Goal: Transaction & Acquisition: Book appointment/travel/reservation

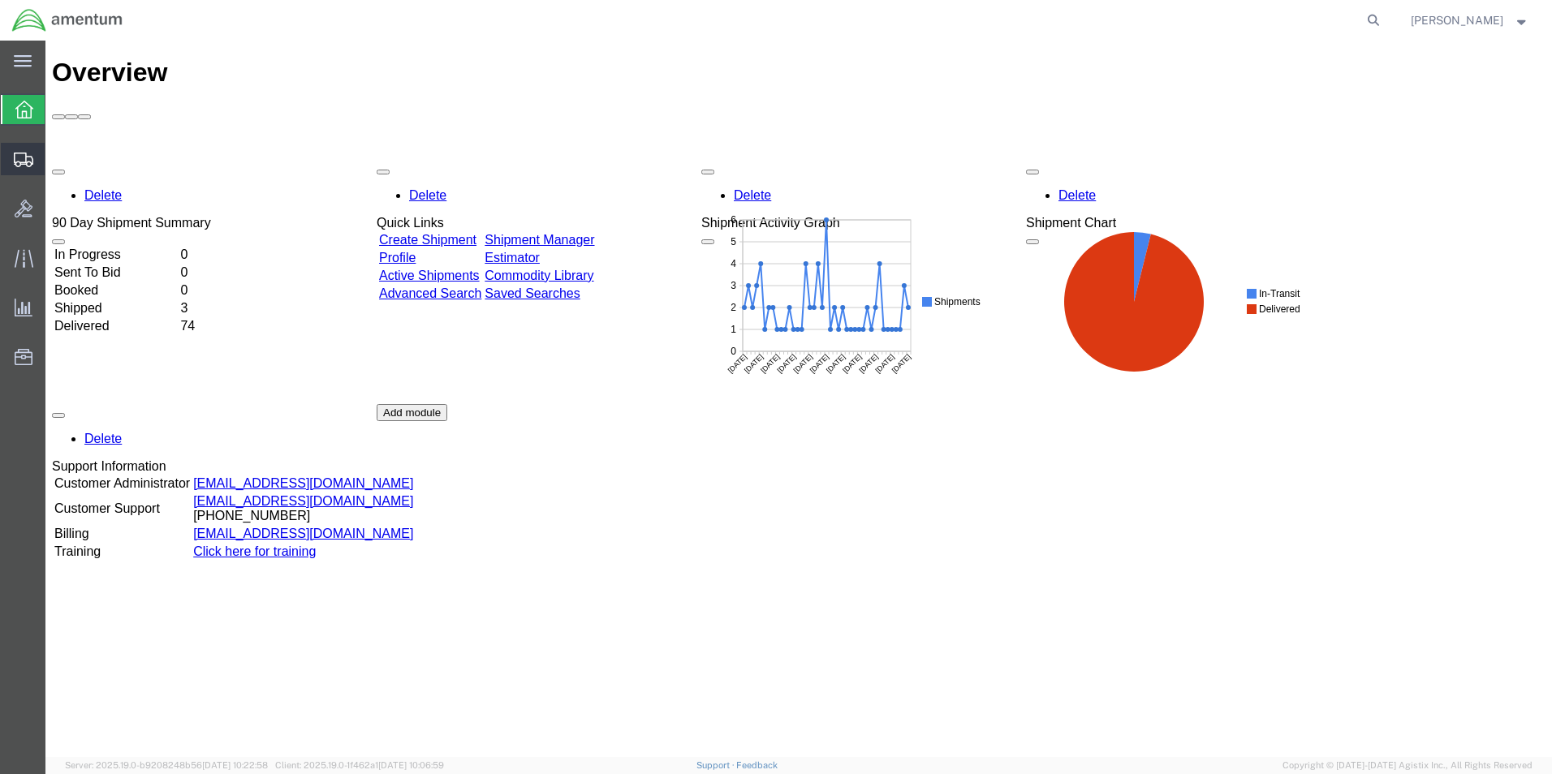
click at [0, 0] on span "Shipment Manager" at bounding box center [0, 0] width 0 height 0
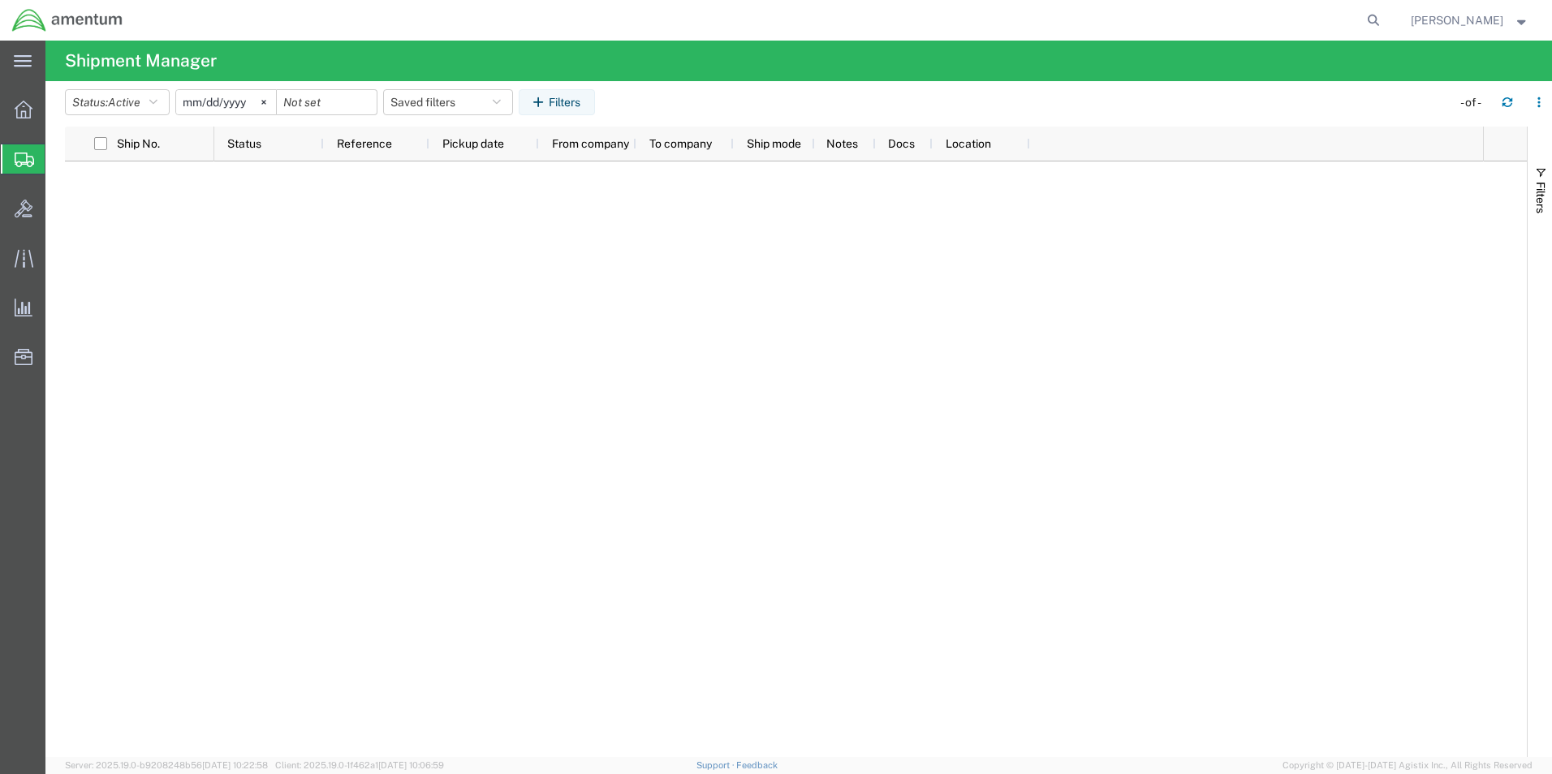
click at [0, 0] on span "Shipment Manager" at bounding box center [0, 0] width 0 height 0
click at [1506, 98] on icon "button" at bounding box center [1507, 99] width 10 height 4
click at [1507, 102] on icon "button" at bounding box center [1507, 102] width 11 height 11
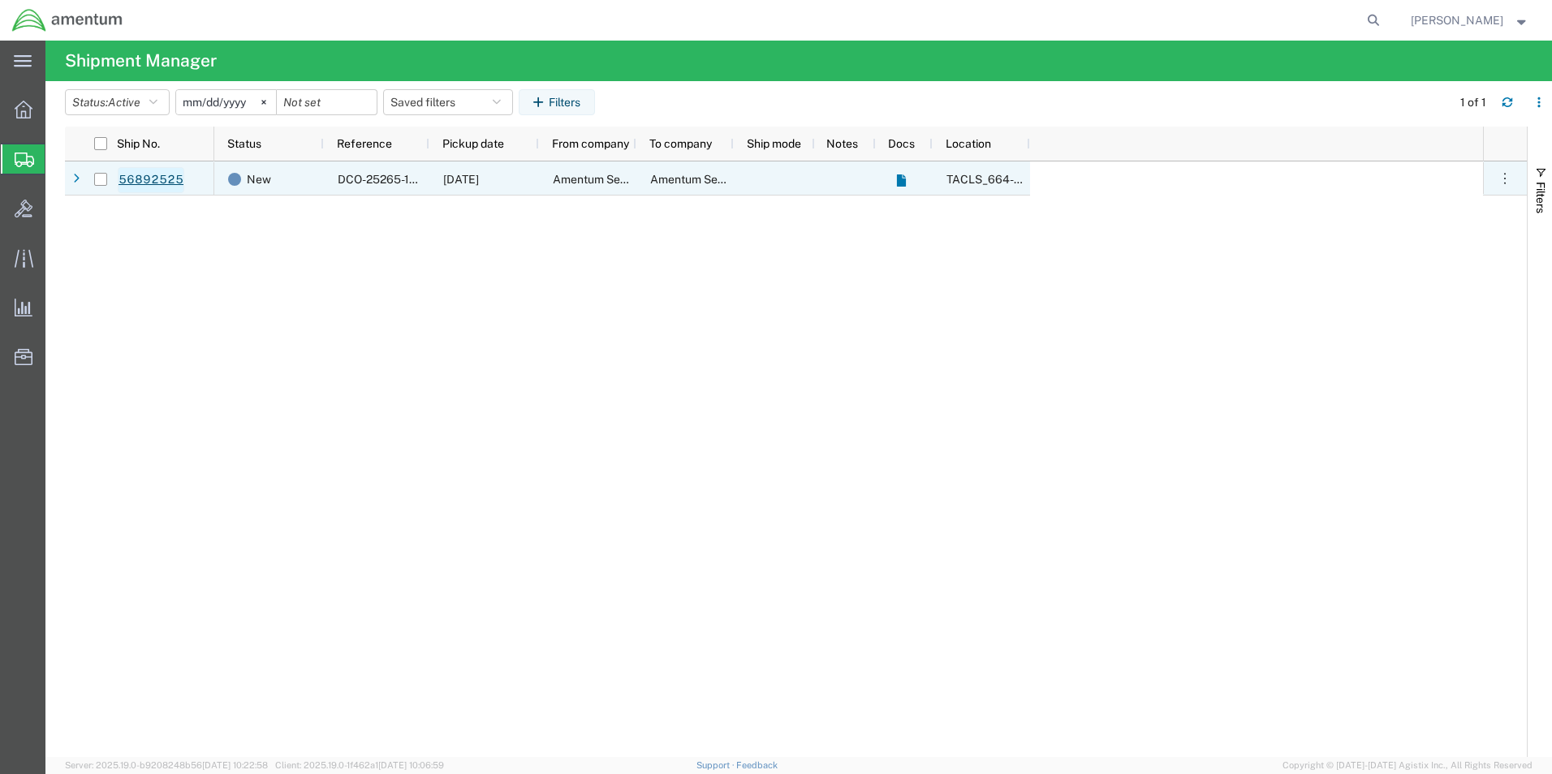
click at [161, 178] on link "56892525" at bounding box center [151, 180] width 67 height 26
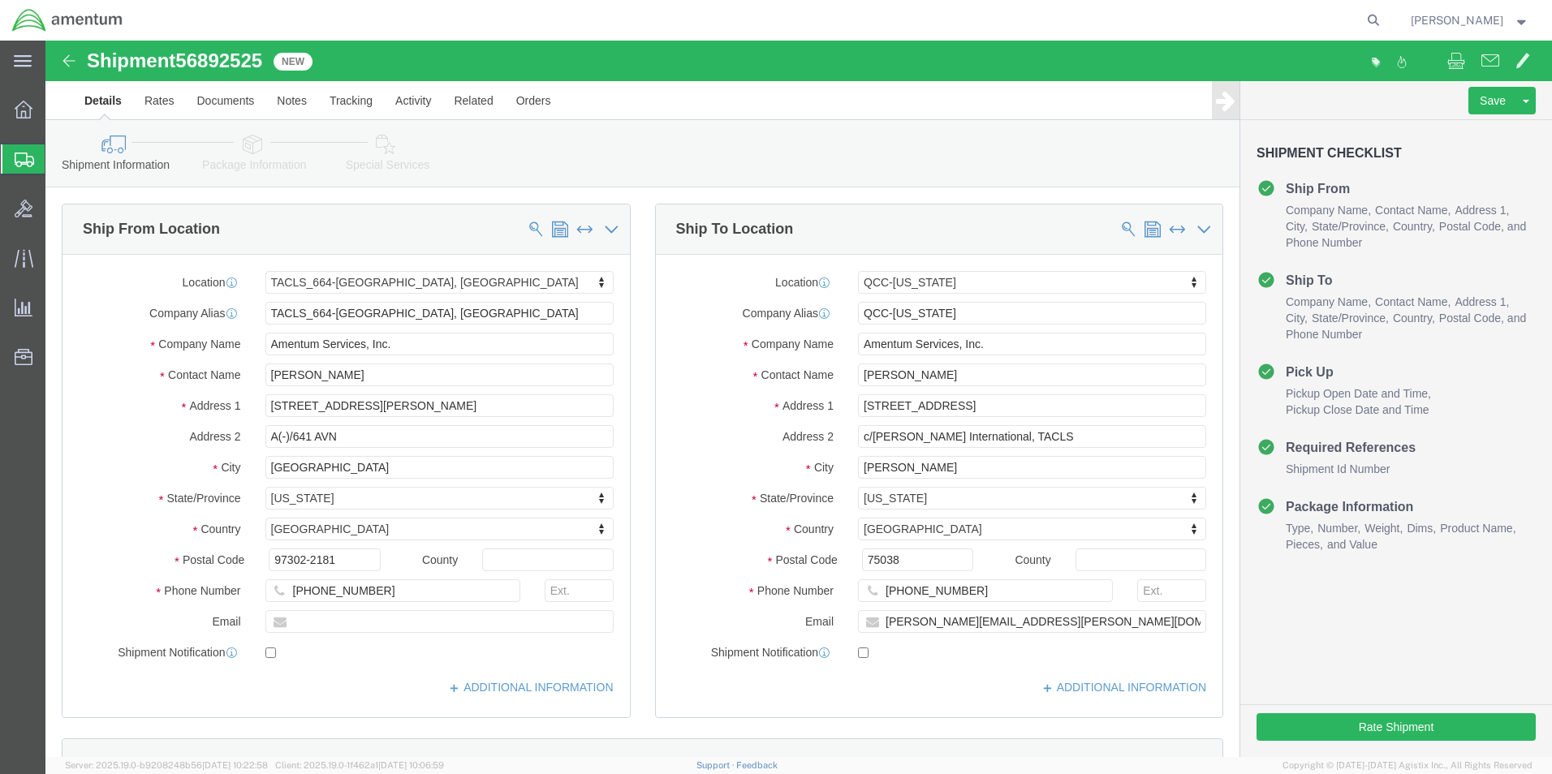
select select "42731"
select select "42668"
click button "Rate Shipment"
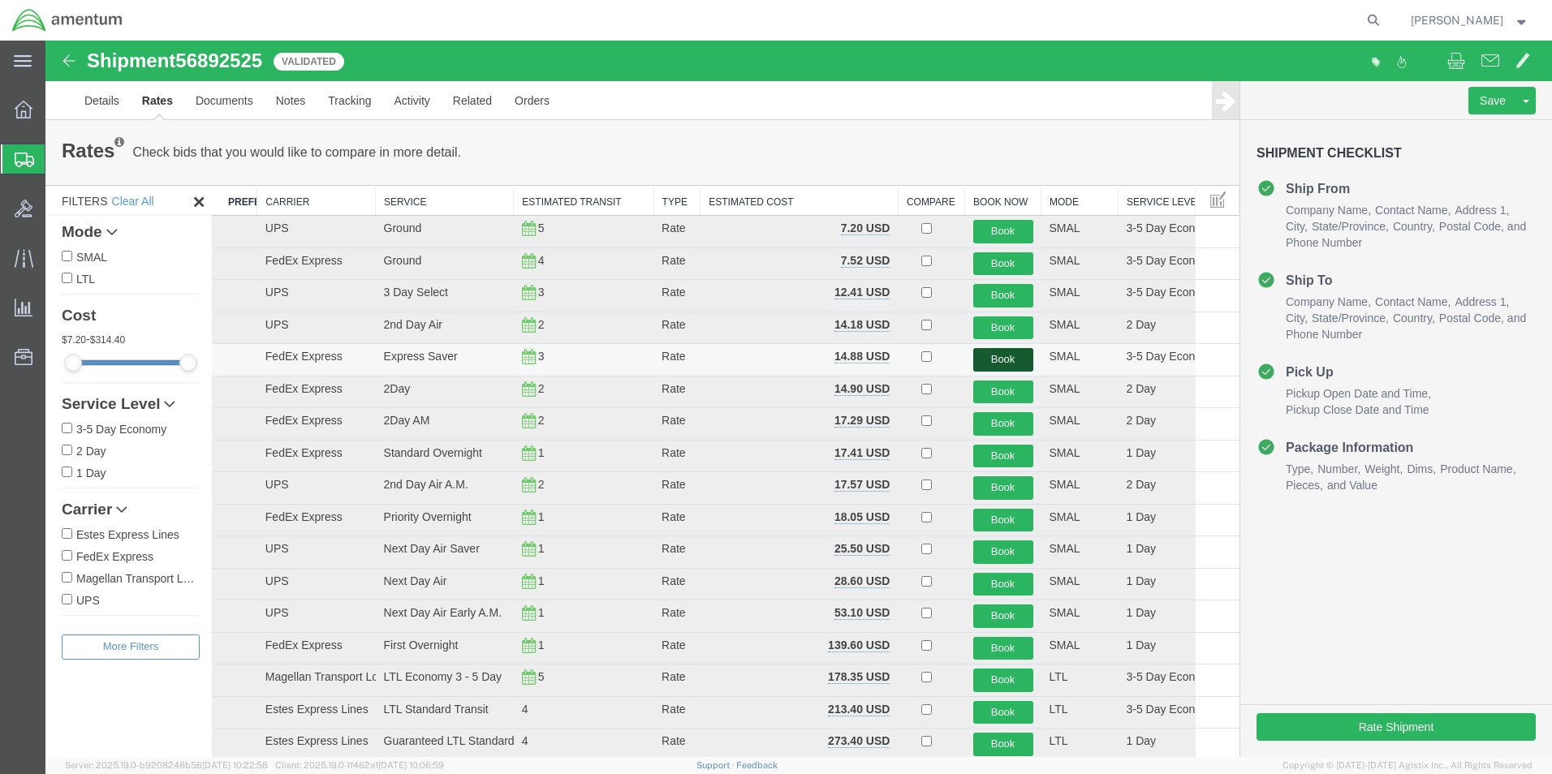
click at [990, 360] on button "Book" at bounding box center [1003, 360] width 60 height 24
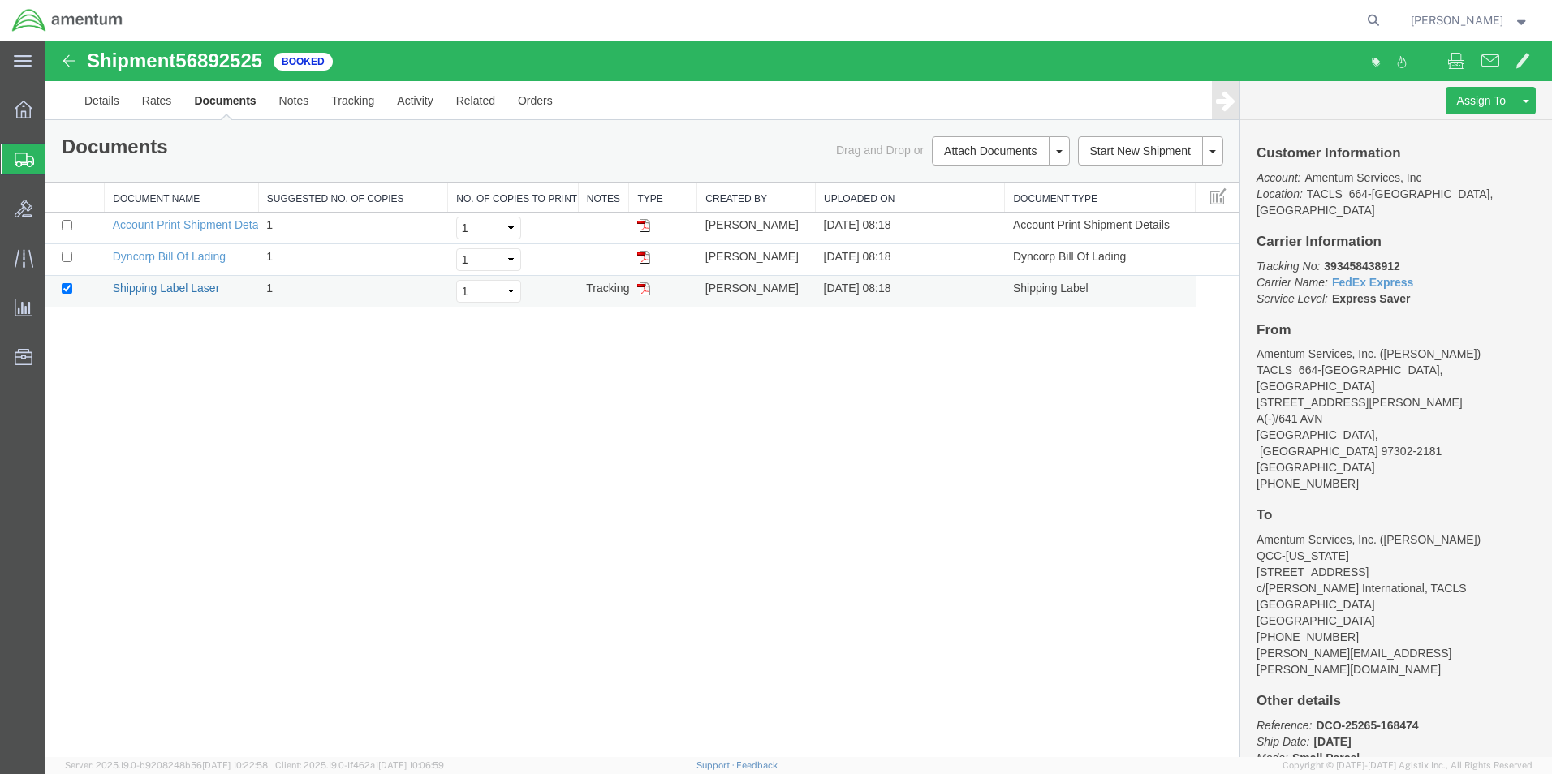
click at [195, 291] on link "Shipping Label Laser" at bounding box center [166, 288] width 107 height 13
